Goal: Information Seeking & Learning: Learn about a topic

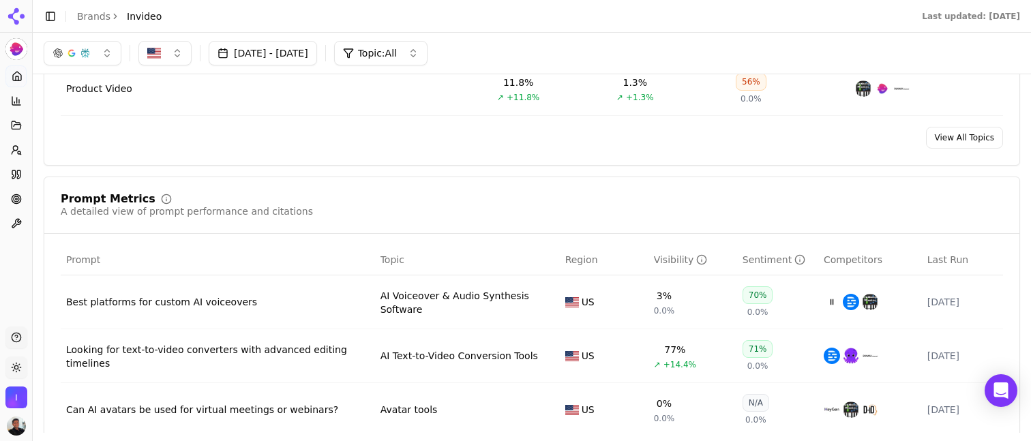
scroll to position [851, 0]
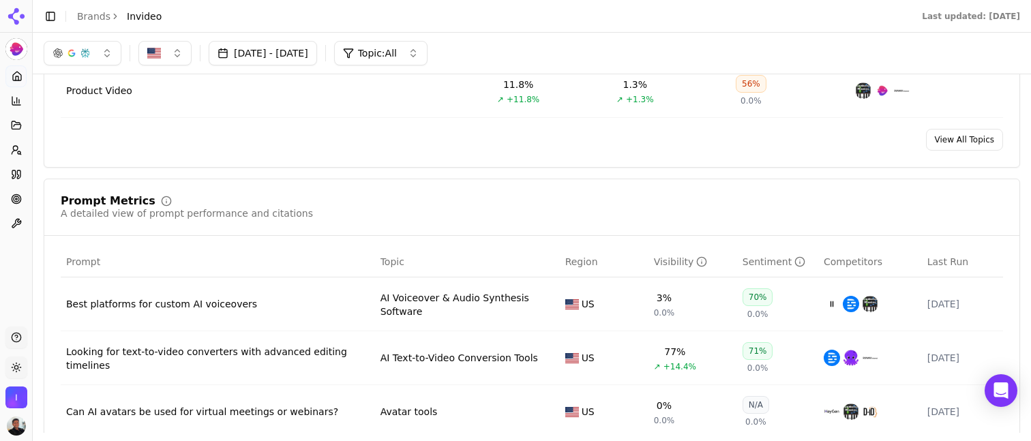
click at [95, 49] on button "button" at bounding box center [83, 53] width 78 height 25
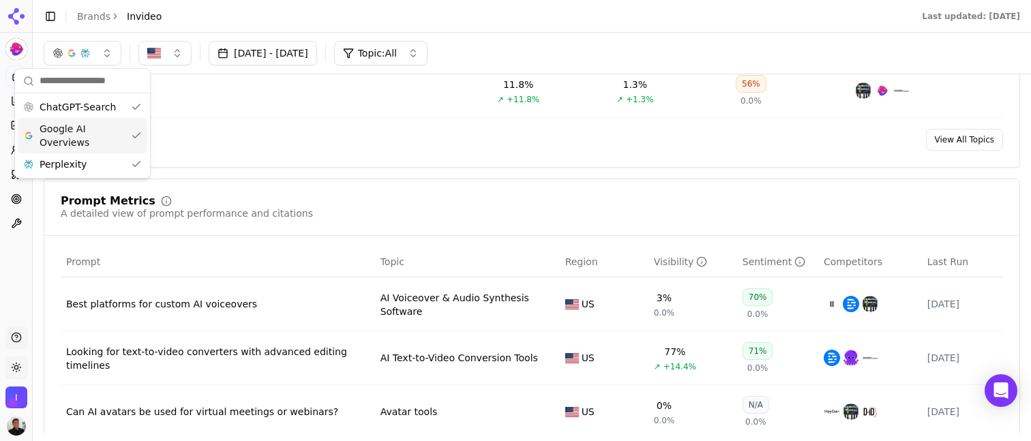
click at [81, 134] on span "Google AI Overviews" at bounding box center [83, 135] width 86 height 27
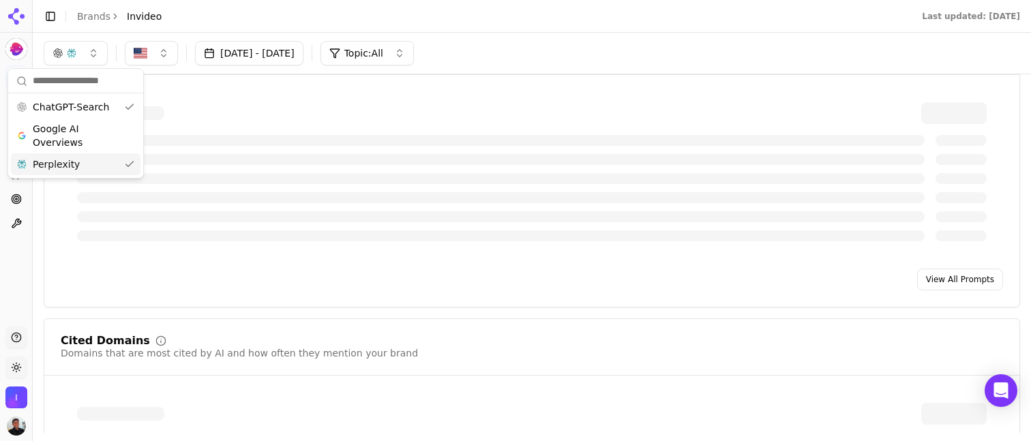
click at [81, 159] on div "Perplexity" at bounding box center [76, 164] width 130 height 22
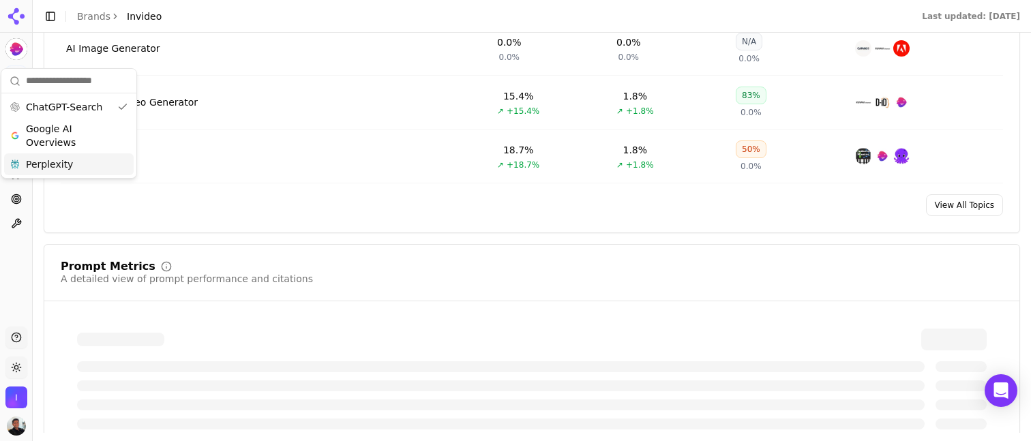
click at [524, 32] on div "[DATE] - [DATE] Topic: All" at bounding box center [532, 11] width 998 height 41
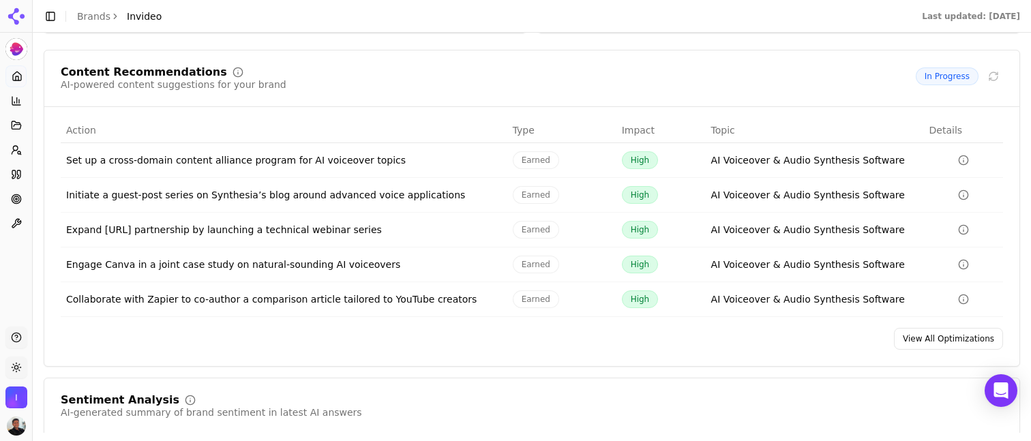
scroll to position [2061, 0]
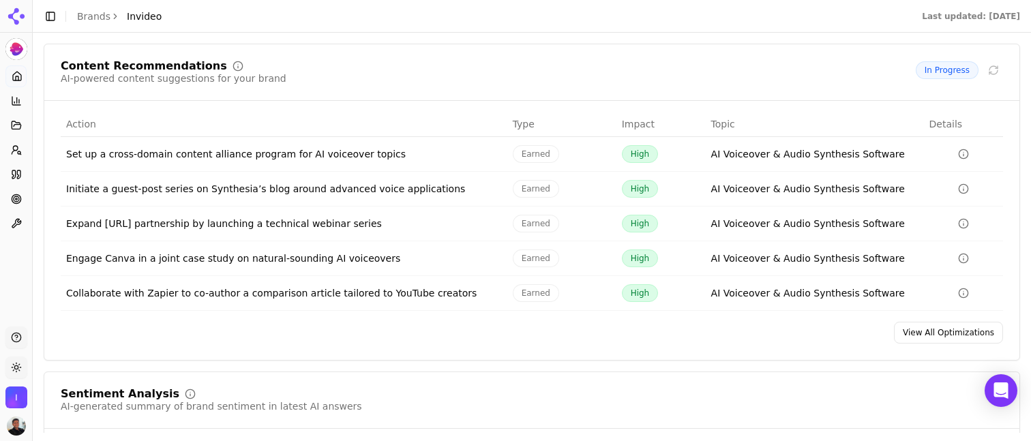
click at [915, 324] on link "View All Optimizations" at bounding box center [948, 333] width 109 height 22
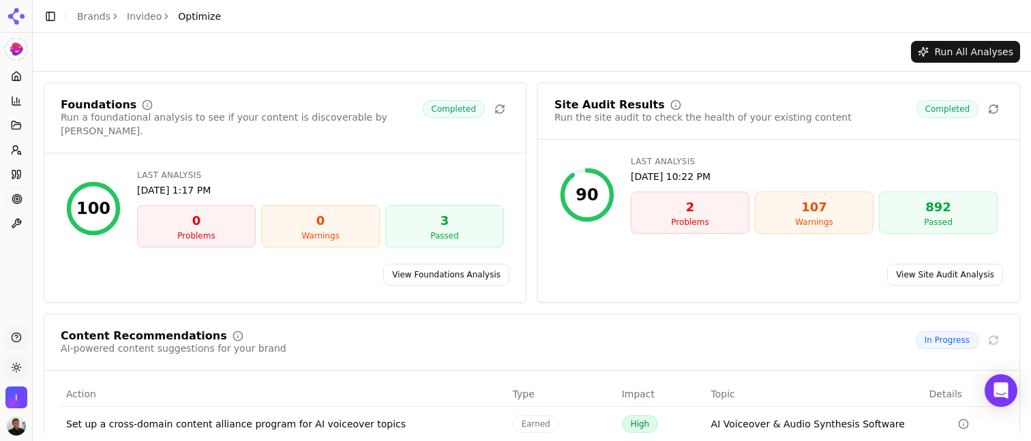
scroll to position [7, 0]
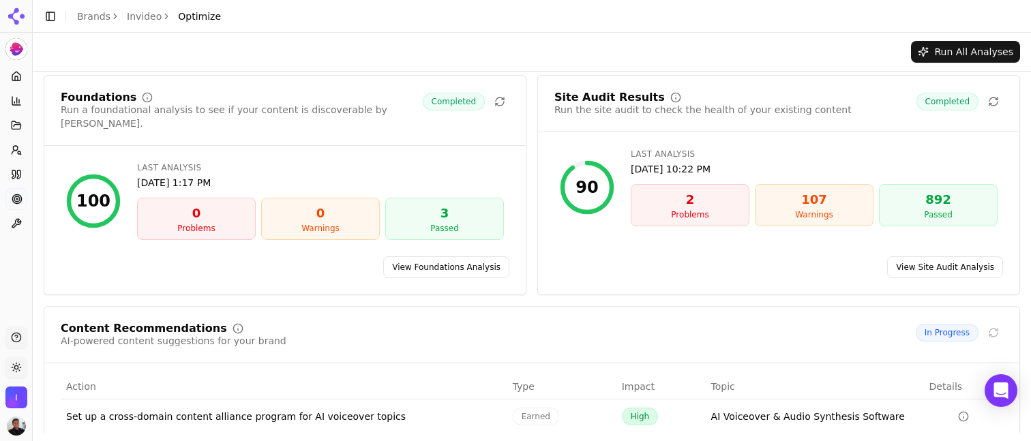
click at [677, 202] on div "2" at bounding box center [690, 199] width 106 height 19
click at [942, 256] on link "View Site Audit Analysis" at bounding box center [945, 267] width 116 height 22
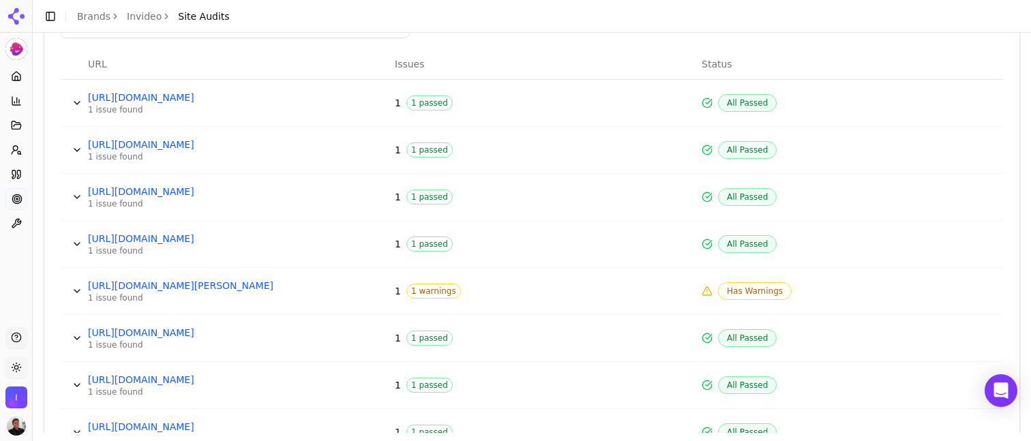
scroll to position [560, 0]
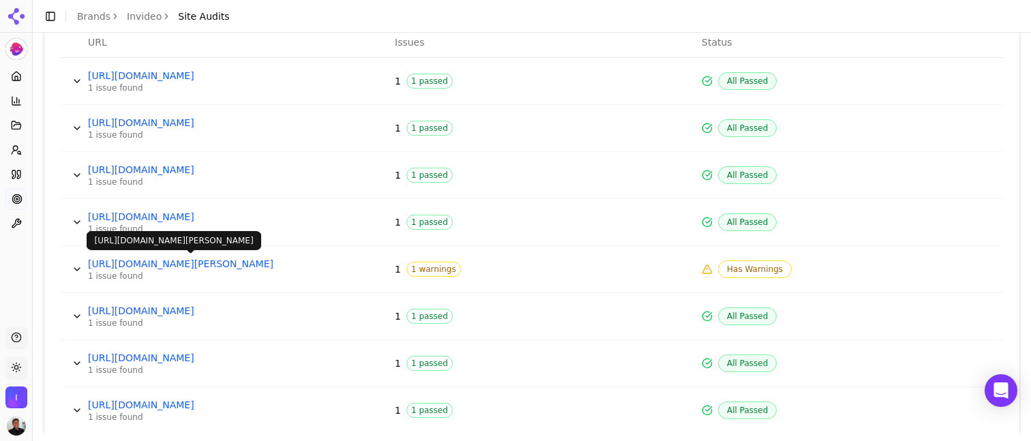
click at [277, 265] on link "[URL][DOMAIN_NAME][PERSON_NAME]" at bounding box center [190, 264] width 205 height 14
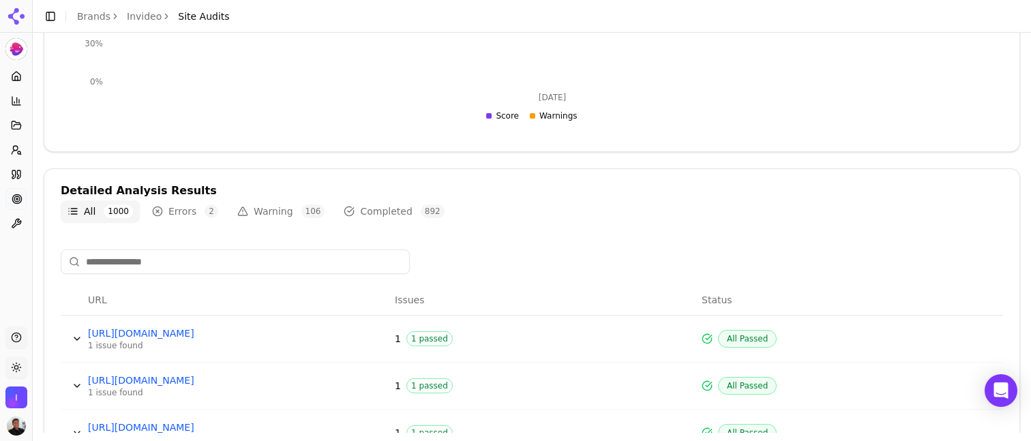
scroll to position [716, 0]
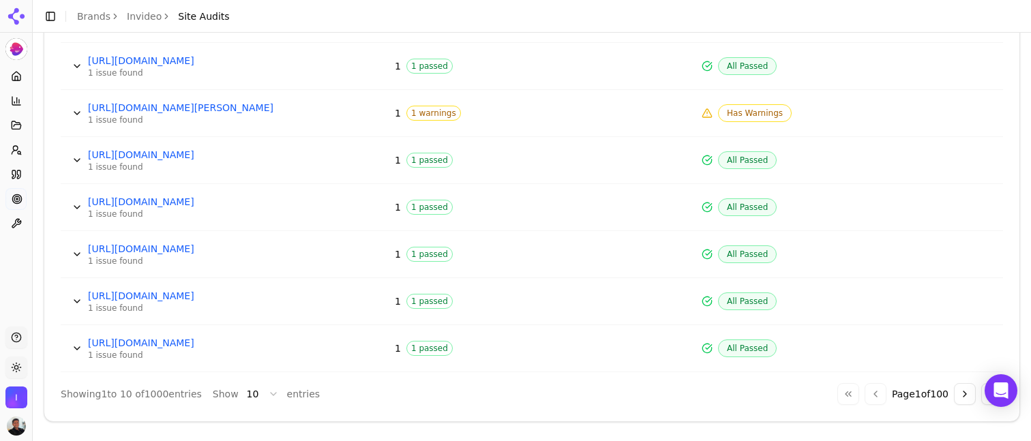
click at [262, 393] on html "Invideo Platform Home Competition Topics Prompts Citations Optimize Toolbox Sup…" at bounding box center [515, 220] width 1031 height 441
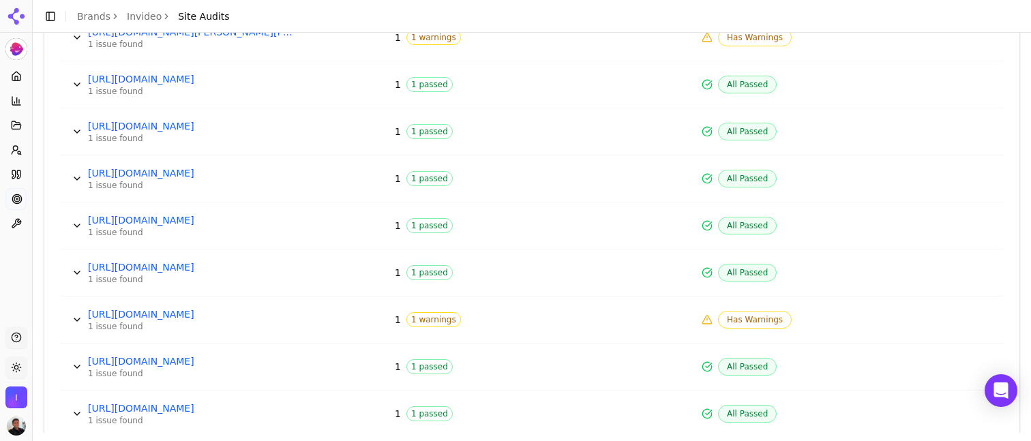
scroll to position [1078, 0]
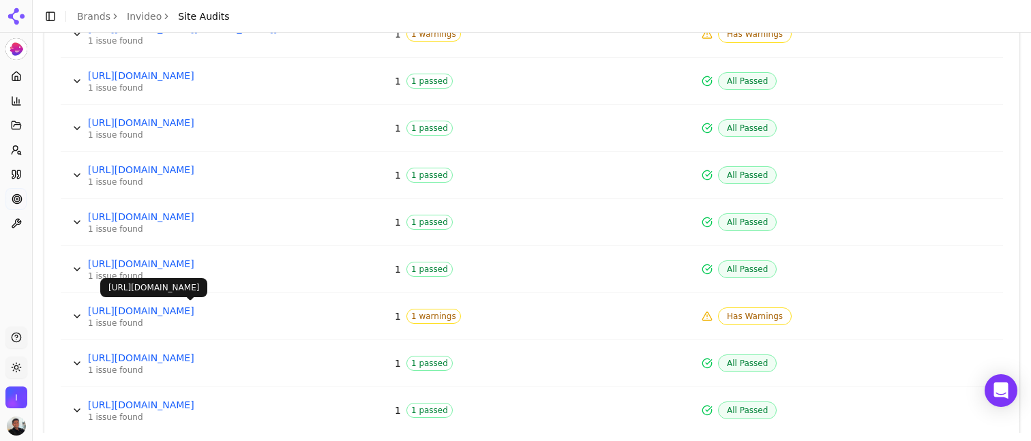
click at [256, 312] on link "[URL][DOMAIN_NAME]" at bounding box center [190, 311] width 205 height 14
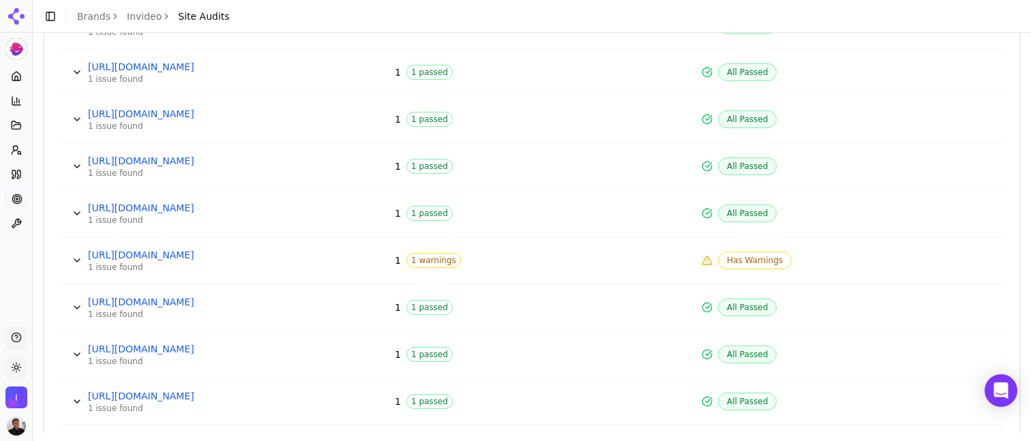
scroll to position [1699, 0]
click at [746, 261] on span "Has Warnings" at bounding box center [755, 260] width 74 height 18
click at [706, 260] on icon "Data table" at bounding box center [706, 259] width 11 height 11
click at [438, 260] on span "1 warnings" at bounding box center [433, 259] width 55 height 15
click at [86, 268] on button "Data table" at bounding box center [77, 260] width 22 height 22
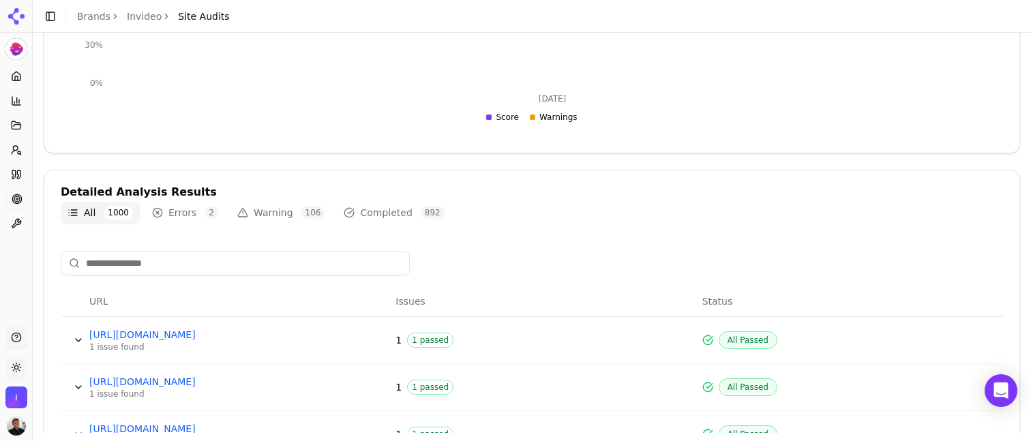
scroll to position [349, 0]
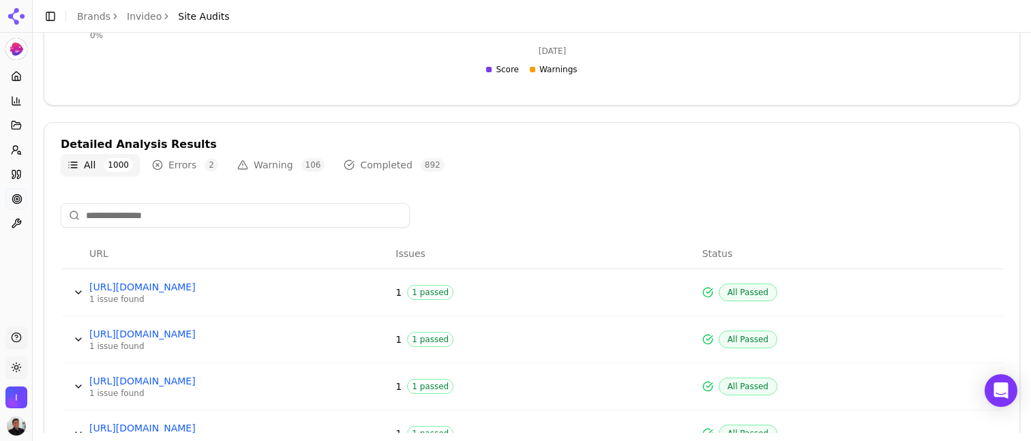
click at [224, 214] on input at bounding box center [235, 215] width 349 height 25
paste input "**********"
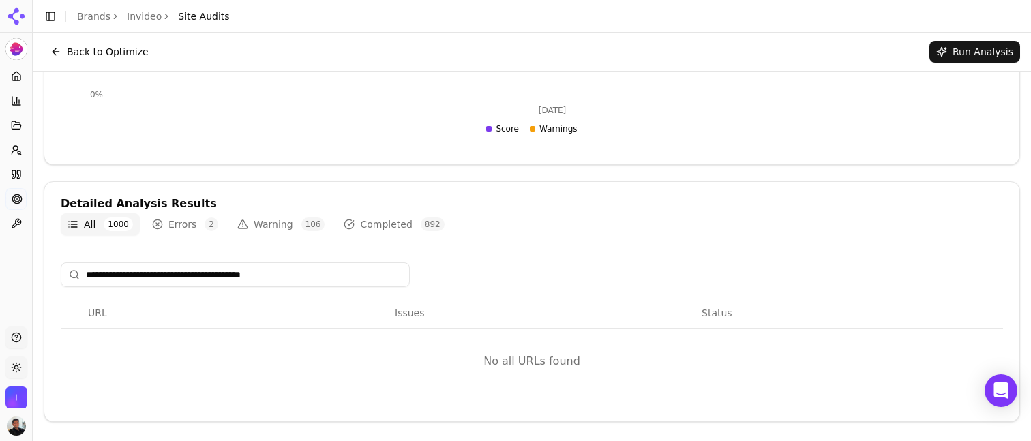
scroll to position [289, 0]
type input "**********"
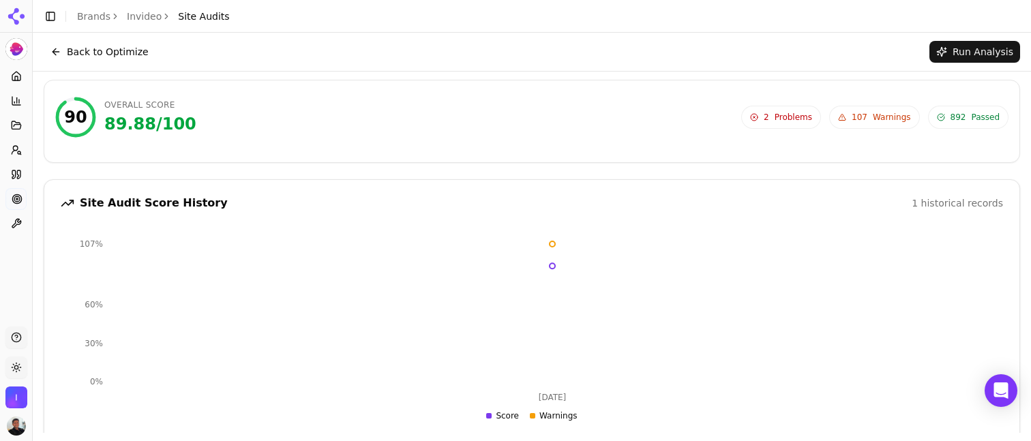
scroll to position [0, 0]
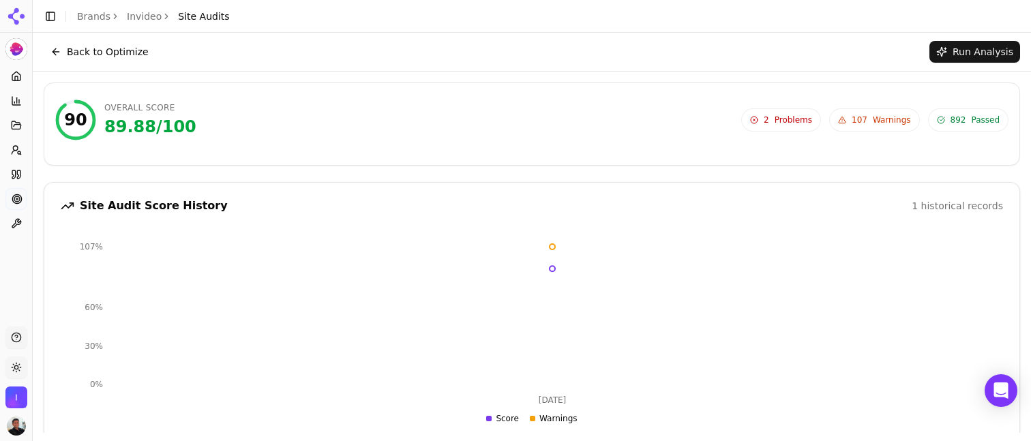
click at [98, 56] on button "Back to Optimize" at bounding box center [100, 52] width 112 height 22
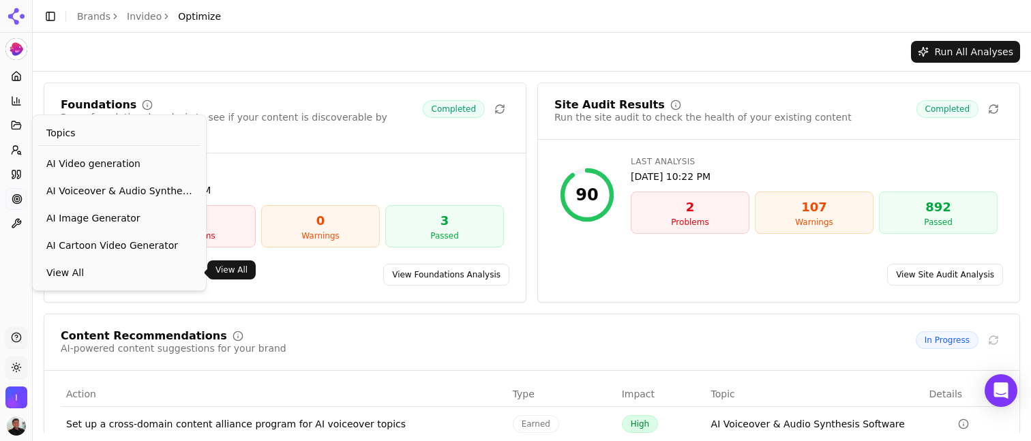
click at [76, 269] on span "View All" at bounding box center [119, 273] width 146 height 14
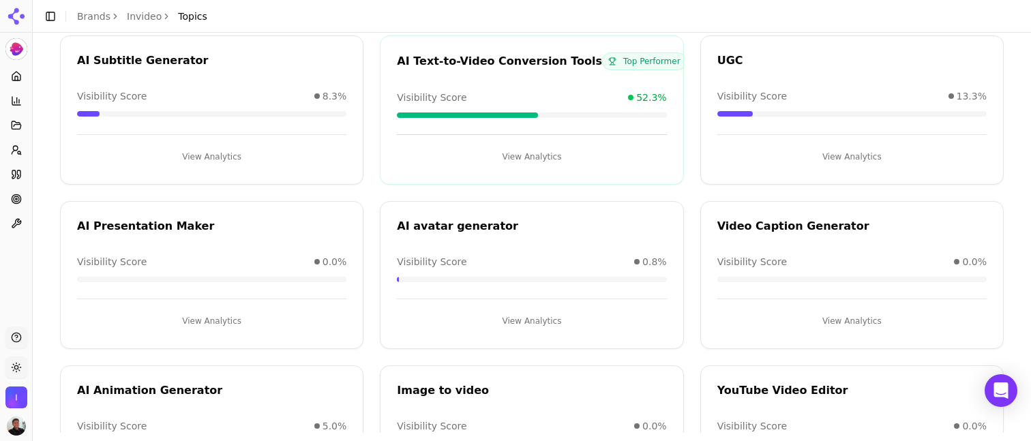
scroll to position [599, 0]
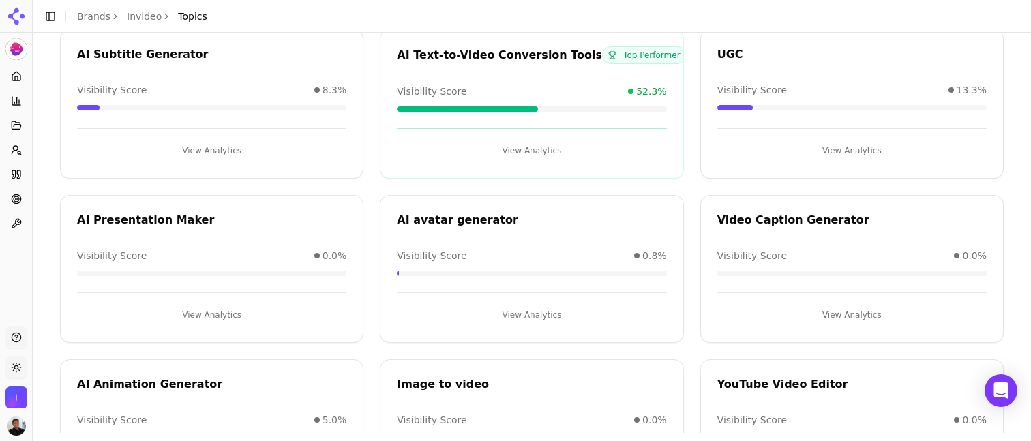
click at [535, 315] on button "View Analytics" at bounding box center [531, 315] width 269 height 22
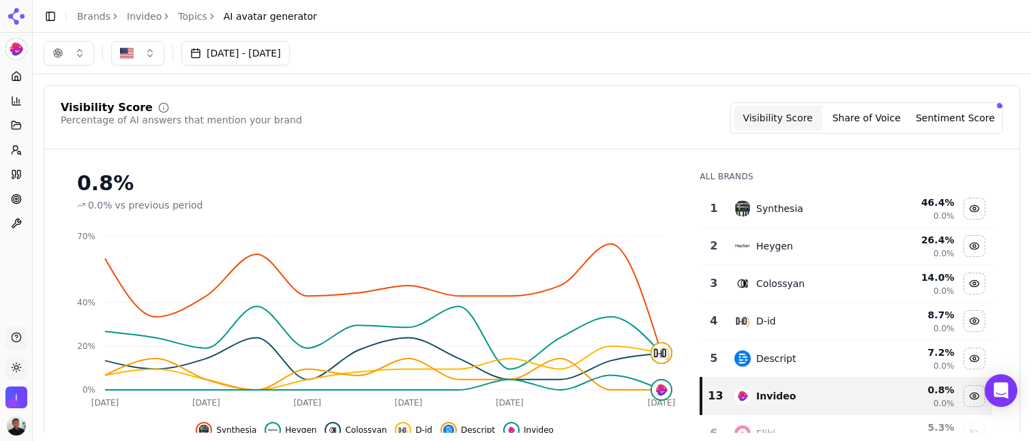
click at [899, 127] on button "Share of Voice" at bounding box center [866, 118] width 89 height 25
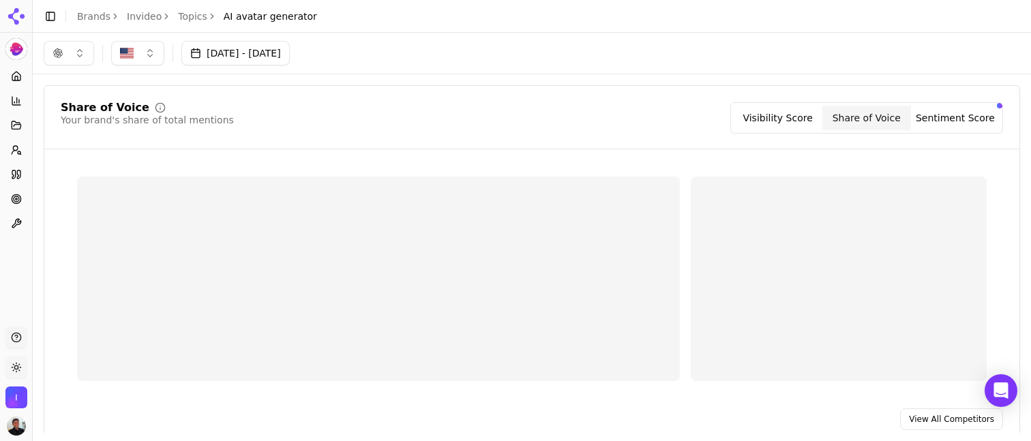
click at [983, 115] on button "Sentiment Score" at bounding box center [955, 118] width 89 height 25
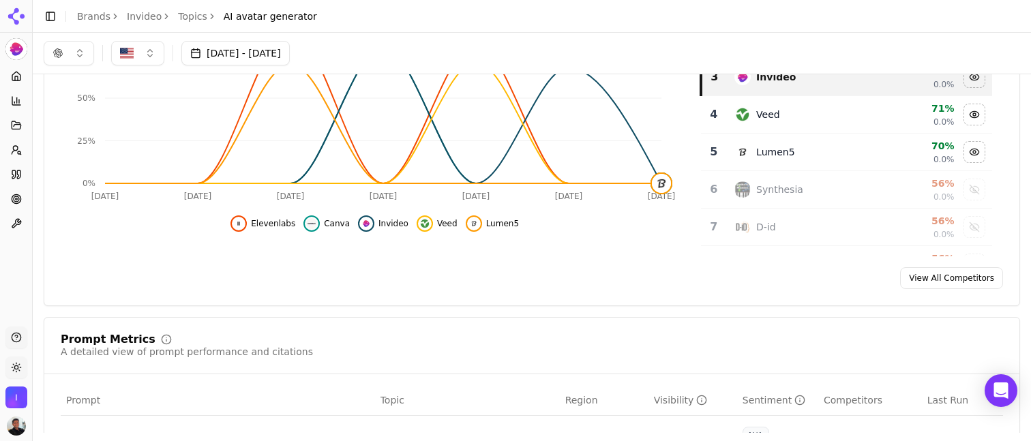
scroll to position [110, 0]
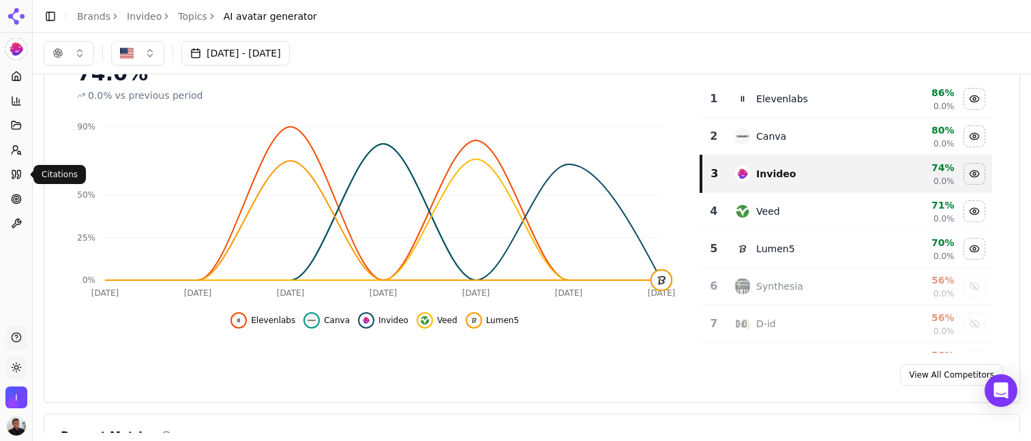
click at [14, 177] on icon at bounding box center [13, 174] width 3 height 8
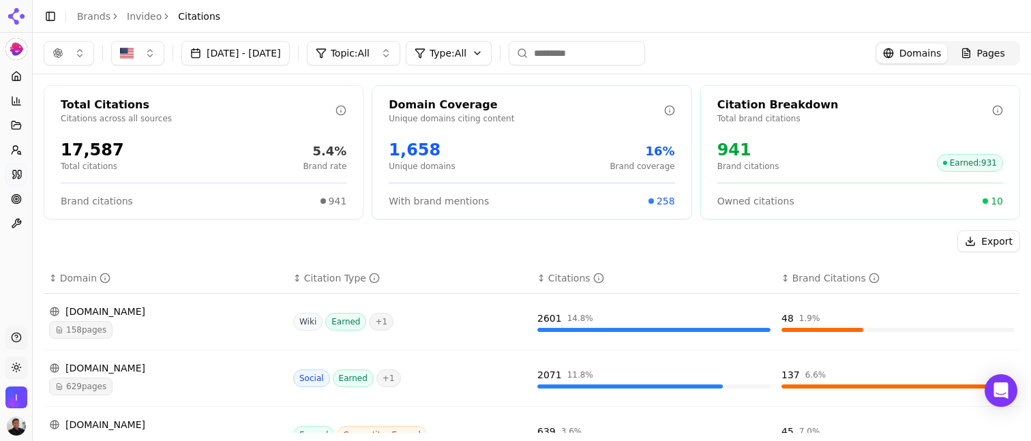
click at [400, 59] on button "Topic: All" at bounding box center [353, 53] width 93 height 25
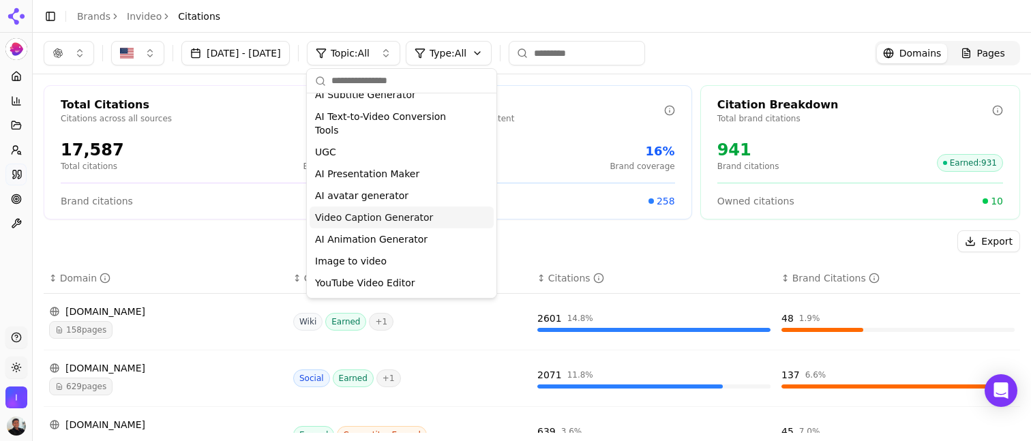
scroll to position [260, 0]
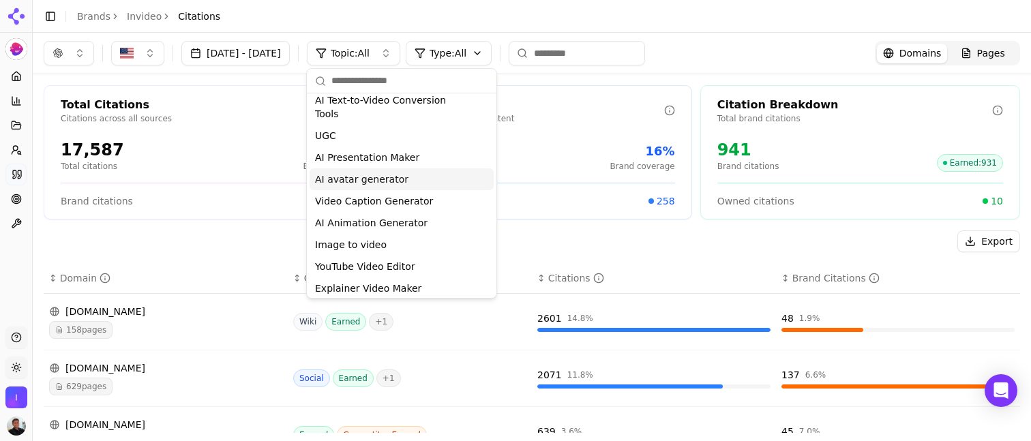
click at [372, 172] on span "AI avatar generator" at bounding box center [361, 179] width 93 height 14
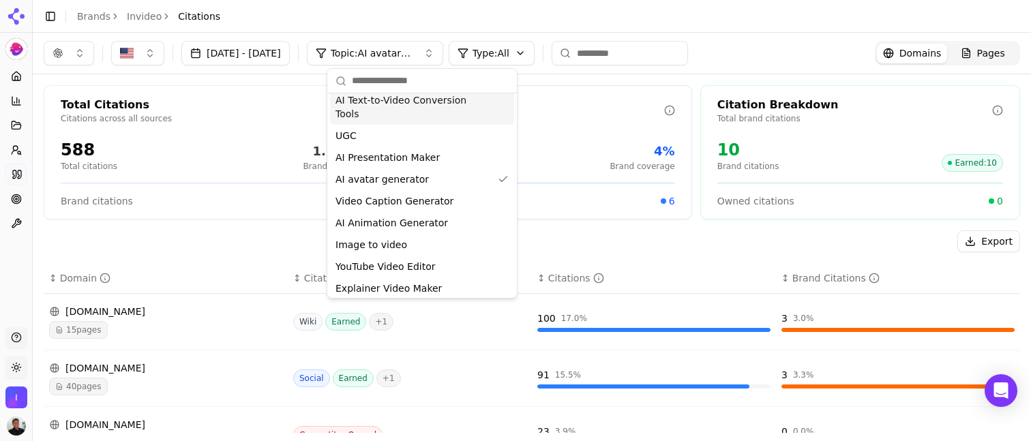
click at [786, 51] on div "[DATE] - [DATE] Topic: AI avatar generator Type: All Domains Pages" at bounding box center [532, 53] width 976 height 25
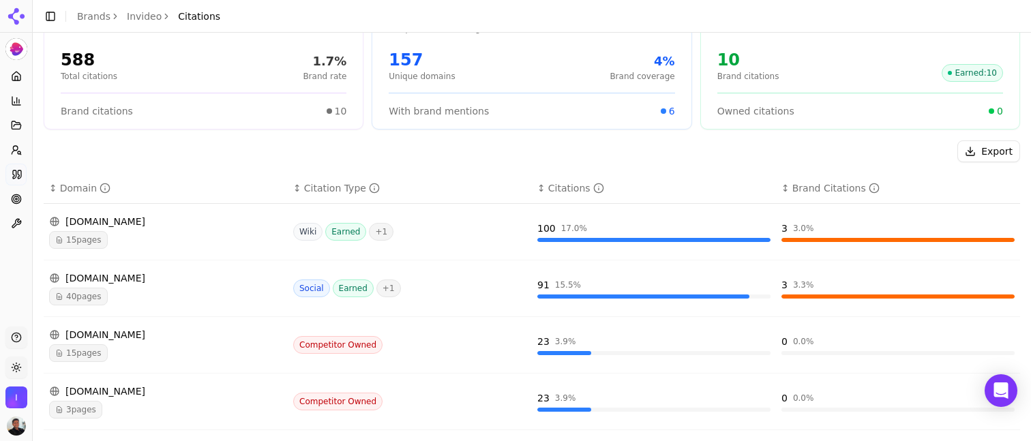
scroll to position [99, 0]
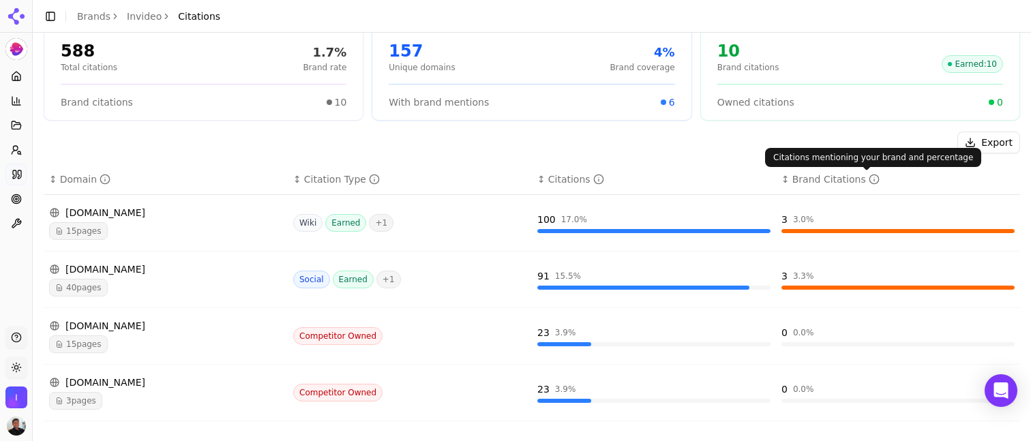
click at [868, 181] on icon "Data table" at bounding box center [873, 179] width 11 height 11
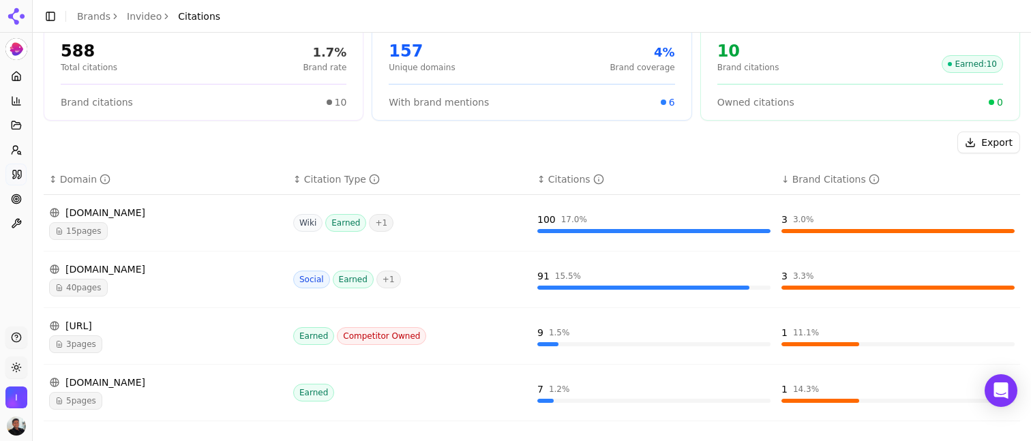
click at [868, 181] on icon "Data table" at bounding box center [873, 179] width 11 height 11
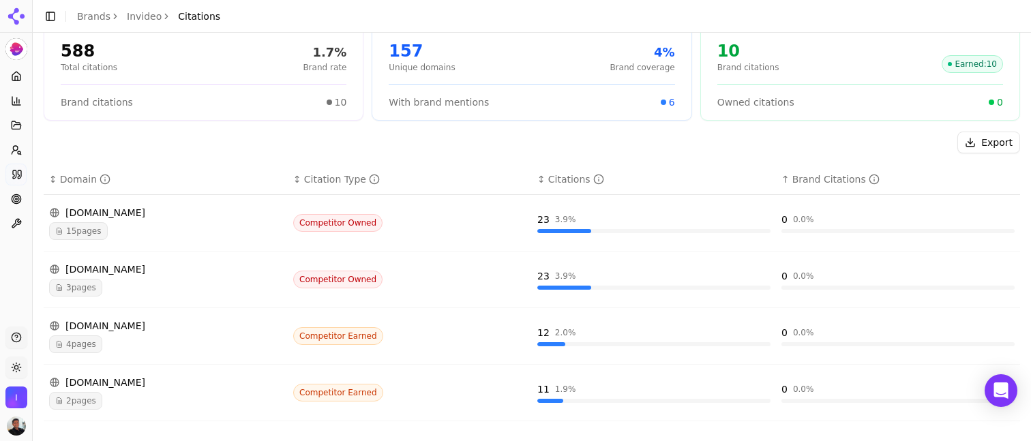
click at [868, 181] on icon "Data table" at bounding box center [873, 179] width 11 height 11
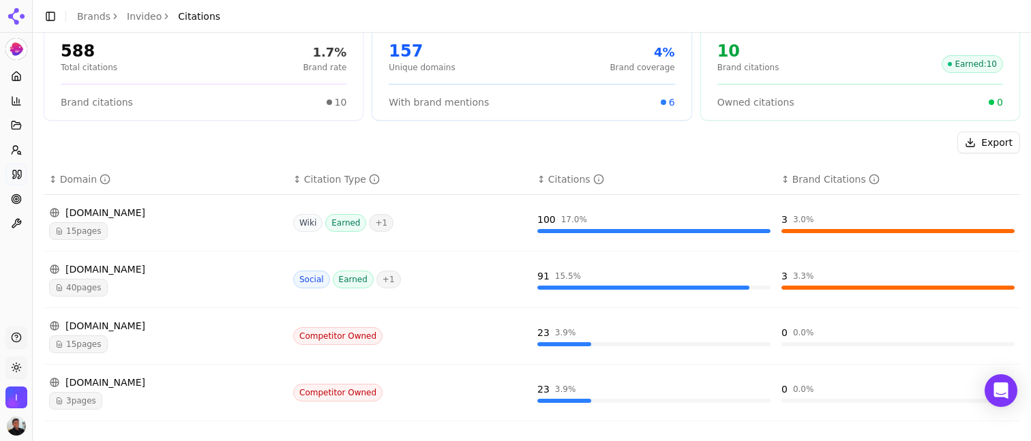
click at [868, 181] on icon "Data table" at bounding box center [873, 179] width 11 height 11
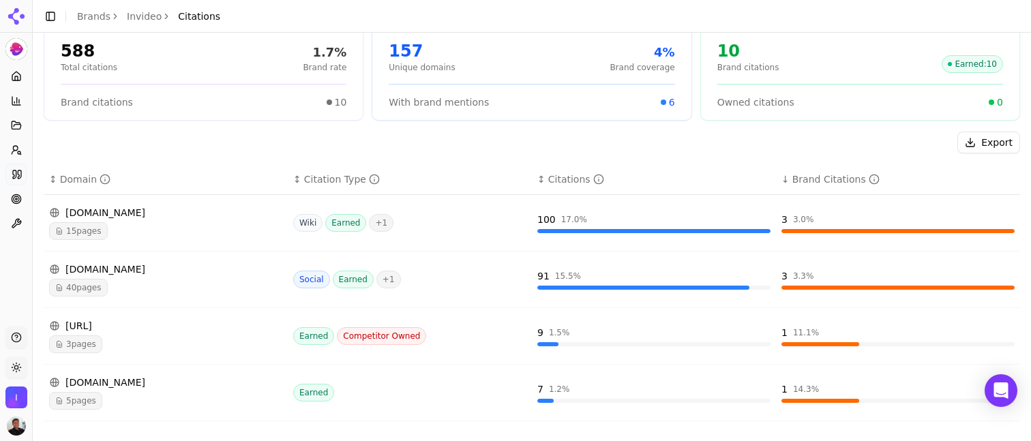
click at [868, 181] on icon "Data table" at bounding box center [873, 179] width 11 height 11
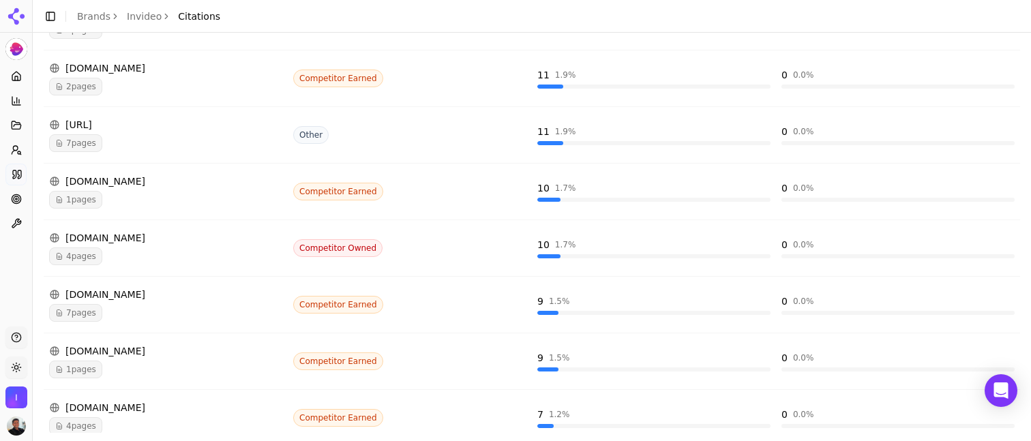
scroll to position [470, 0]
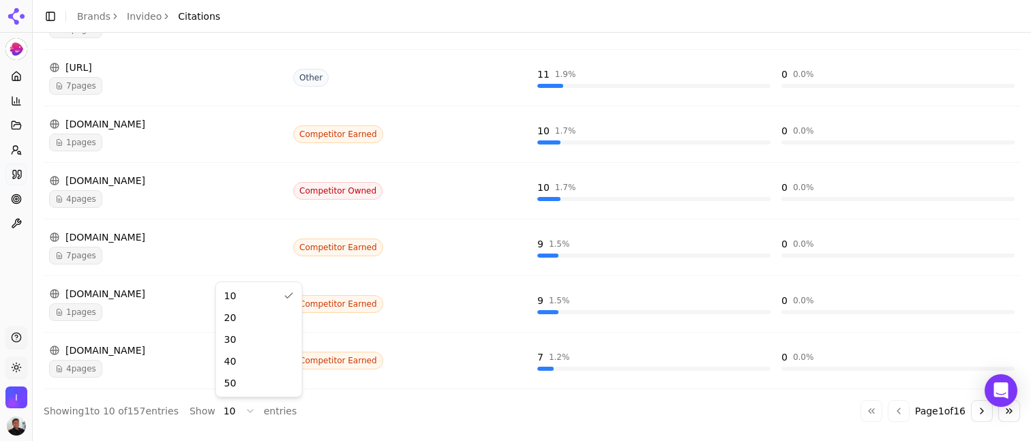
click at [246, 417] on html "Invideo Platform Home Competition Topics Prompts Citations Optimize Toolbox Sup…" at bounding box center [515, 220] width 1031 height 441
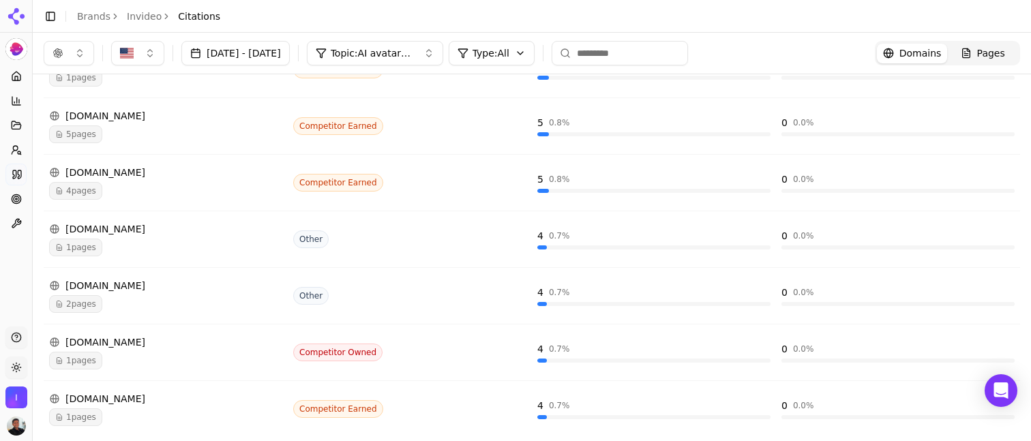
scroll to position [0, 0]
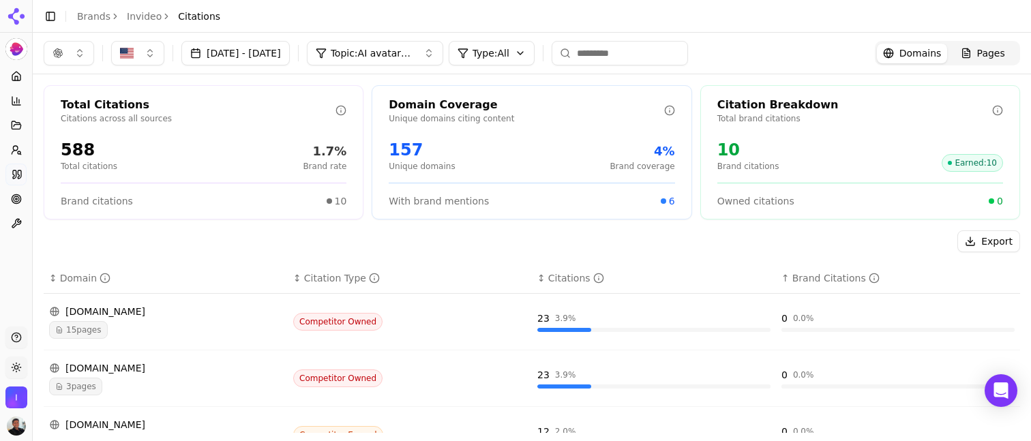
click at [663, 200] on div at bounding box center [663, 200] width 5 height 5
click at [415, 196] on span "With brand mentions" at bounding box center [439, 201] width 100 height 14
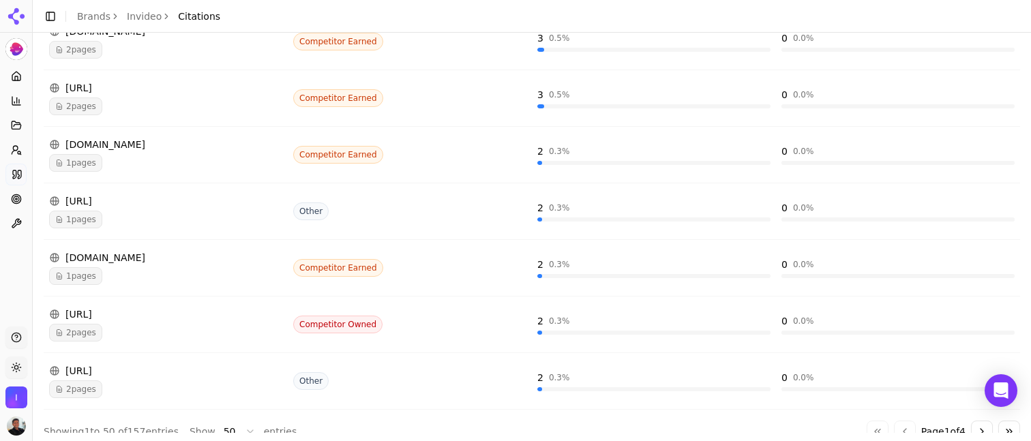
scroll to position [2734, 0]
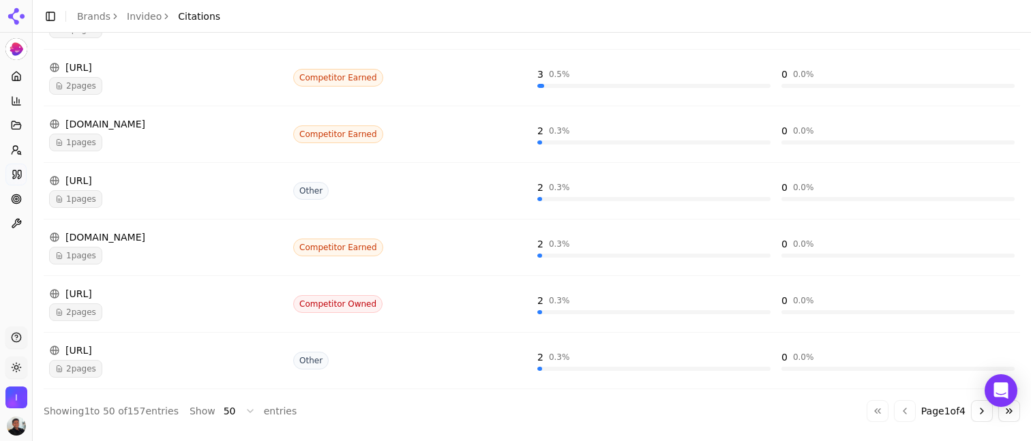
click at [983, 414] on button "Go to next page" at bounding box center [982, 411] width 22 height 22
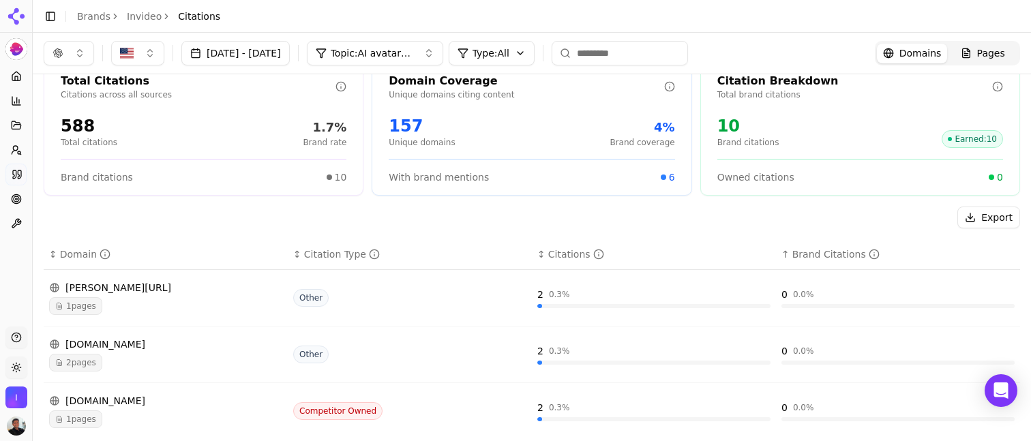
scroll to position [0, 0]
